Goal: Check status: Check status

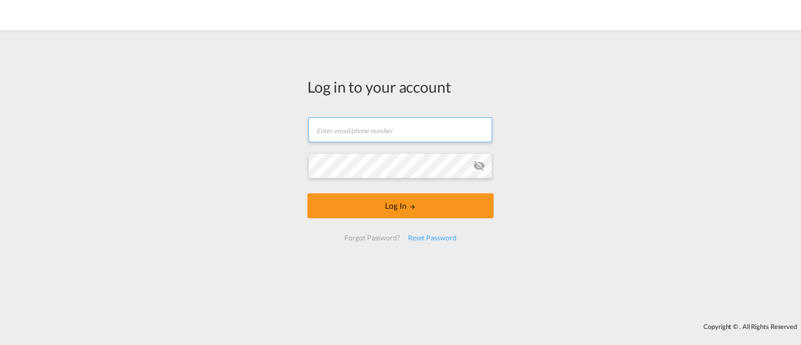
click at [411, 131] on input "text" at bounding box center [401, 129] width 184 height 25
type input "ocean@gosynergie.com"
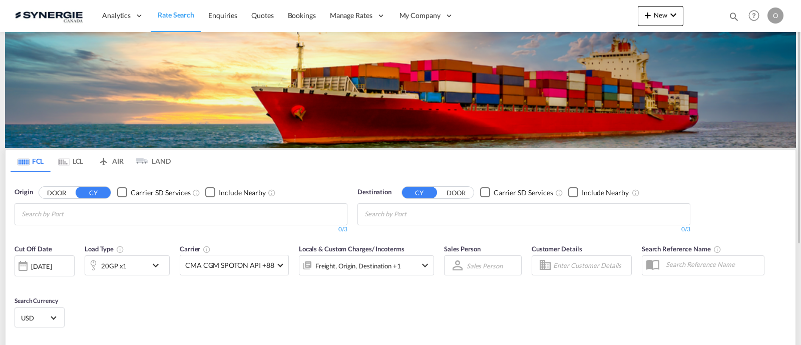
click at [721, 21] on div at bounding box center [703, 16] width 39 height 30
click at [728, 16] on div "Bookings Quotes Enquiries Help Resources Product Release O My Profile Logout" at bounding box center [755, 15] width 64 height 31
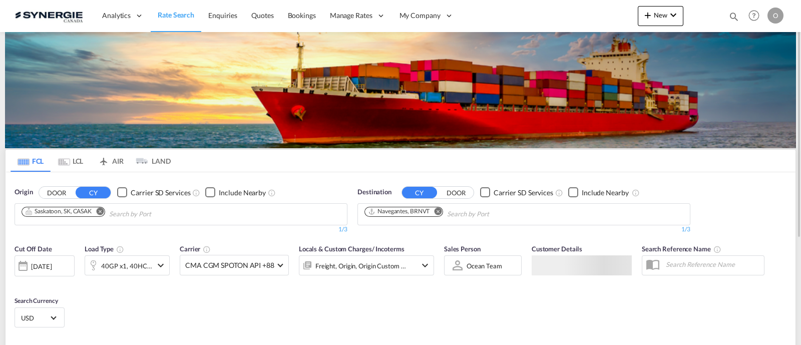
click at [724, 20] on div "Bookings Quotes Enquiries Help Resources Product Release O My Profile Logout" at bounding box center [755, 15] width 64 height 31
click at [731, 17] on md-icon "icon-magnify" at bounding box center [734, 16] width 11 height 11
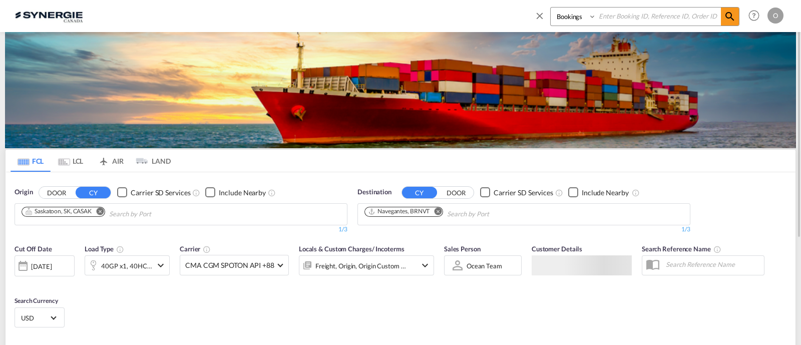
click at [583, 21] on select "Bookings Quotes Enquiries" at bounding box center [575, 17] width 48 height 18
select select "Quotes"
click at [551, 8] on select "Bookings Quotes Enquiries" at bounding box center [575, 17] width 48 height 18
click at [633, 9] on input at bounding box center [658, 17] width 125 height 18
paste input "SYC000013510"
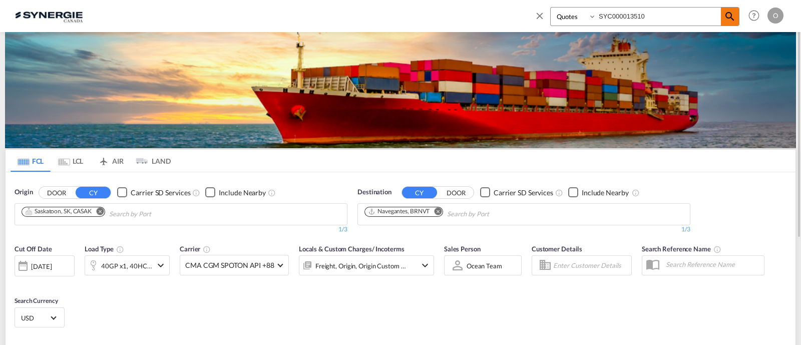
type input "SYC000013510"
click at [735, 15] on md-icon "icon-magnify" at bounding box center [730, 17] width 12 height 12
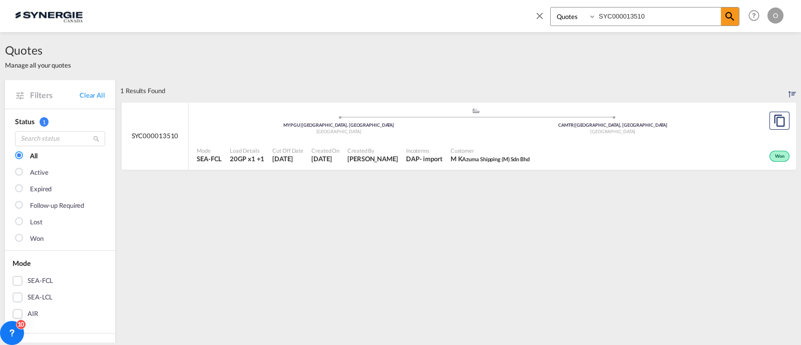
click at [534, 143] on div "Won" at bounding box center [663, 155] width 258 height 25
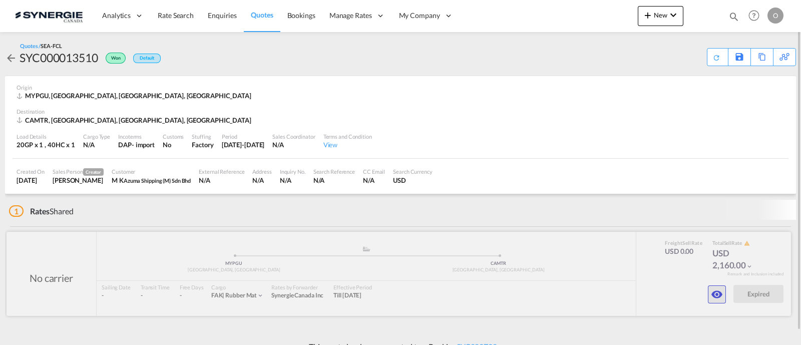
click at [711, 290] on md-icon "icon-eye" at bounding box center [717, 294] width 12 height 12
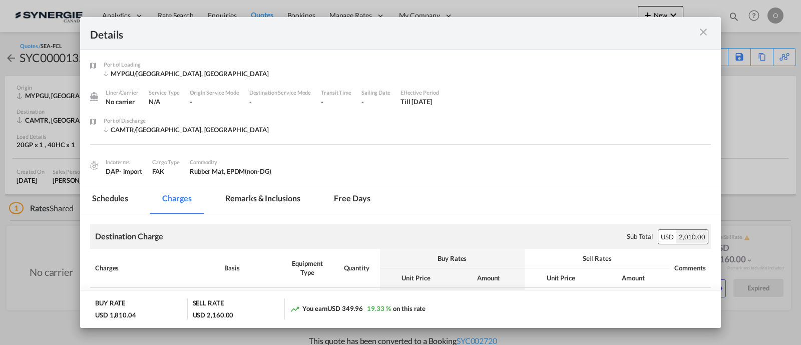
click at [289, 197] on md-tab-item "Remarks & Inclusions" at bounding box center [262, 200] width 99 height 28
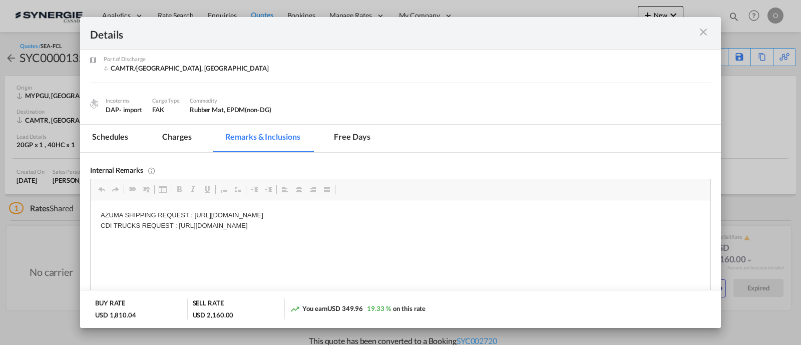
scroll to position [62, 0]
drag, startPoint x: 439, startPoint y: 226, endPoint x: 375, endPoint y: 226, distance: 64.1
drag, startPoint x: 444, startPoint y: 222, endPoint x: 180, endPoint y: 223, distance: 263.4
click at [180, 223] on p "AZUMA SHIPPING REQUEST : [URL][DOMAIN_NAME] CDI TRUCKS REQUEST : [URL][DOMAIN_N…" at bounding box center [401, 220] width 600 height 21
copy p "[URL][DOMAIN_NAME]"
